Goal: Entertainment & Leisure: Consume media (video, audio)

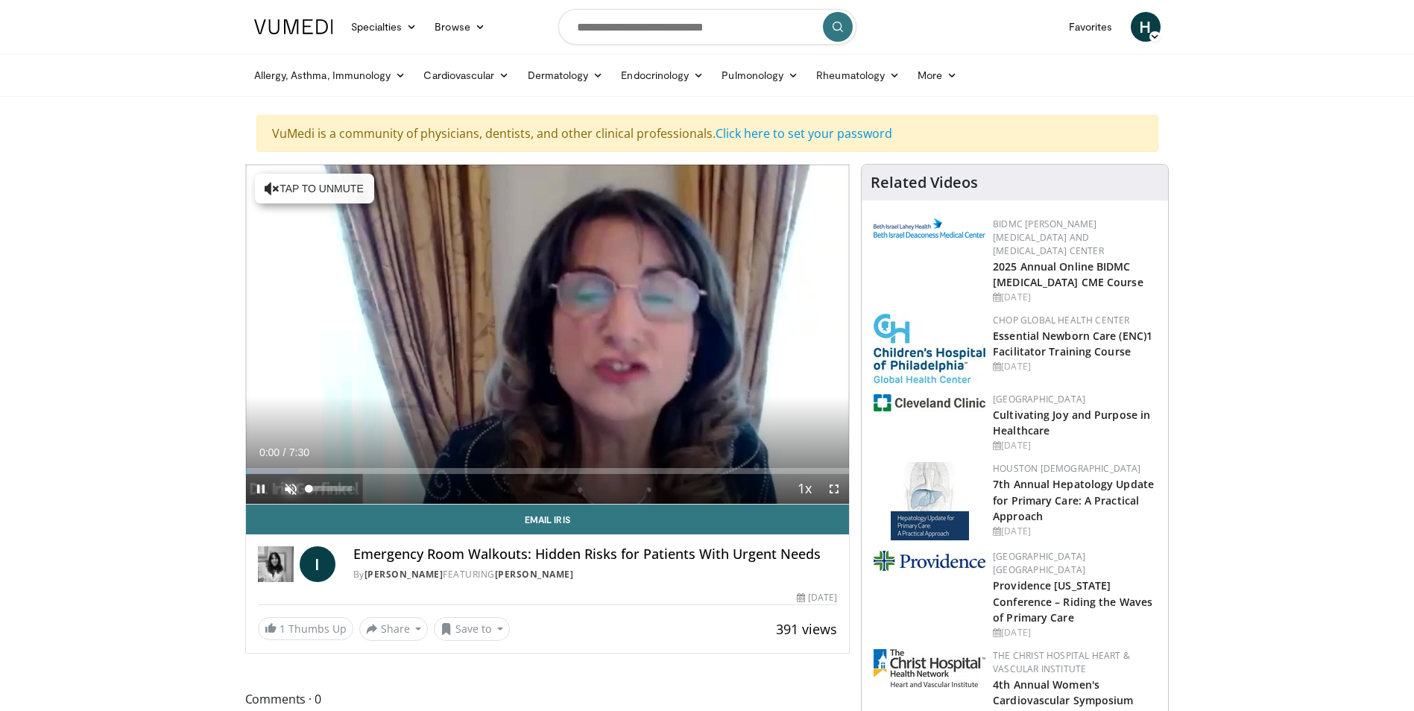
click at [293, 485] on span "Video Player" at bounding box center [291, 489] width 30 height 30
